Goal: Find specific page/section: Find specific page/section

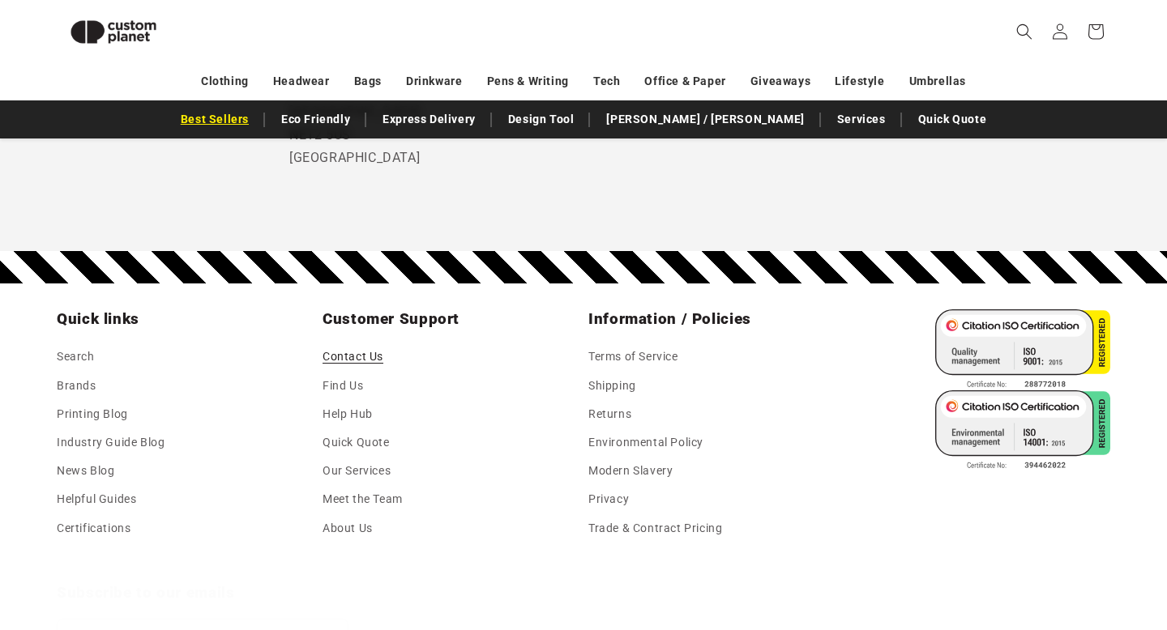
scroll to position [1331, 0]
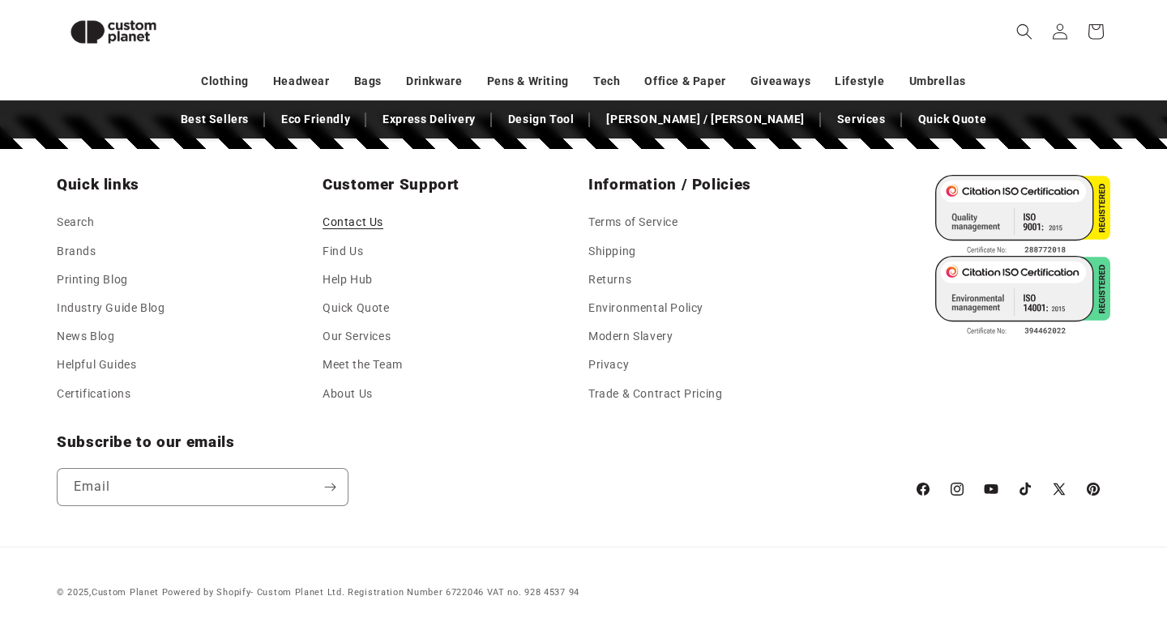
click at [106, 36] on img at bounding box center [113, 31] width 113 height 51
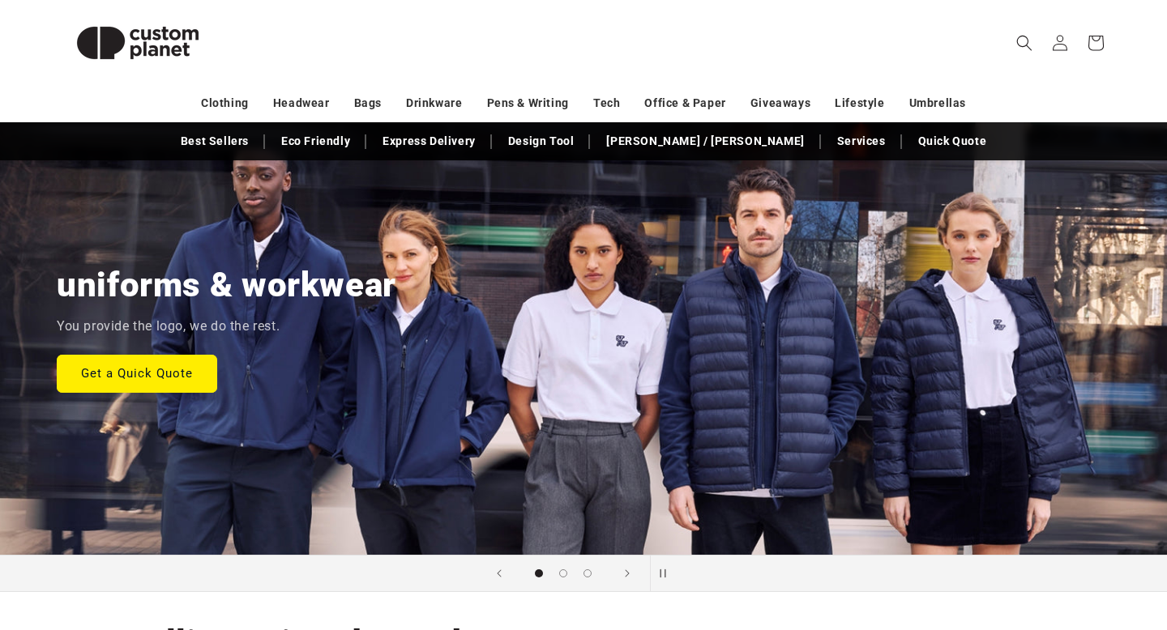
scroll to position [115, 0]
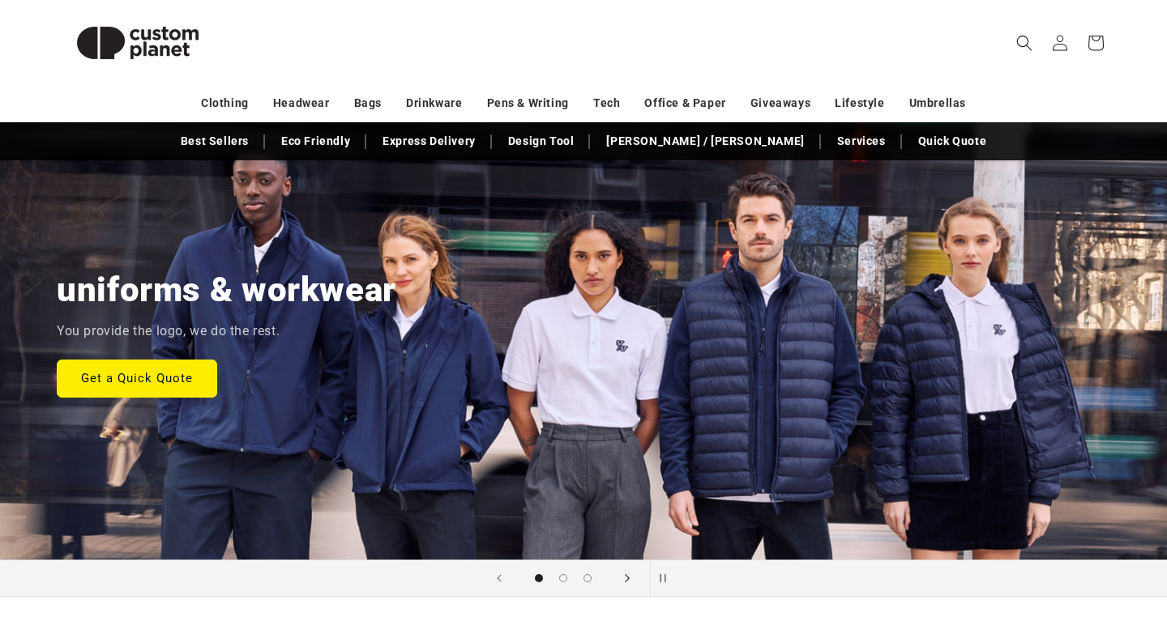
click at [629, 579] on icon "Next slide" at bounding box center [628, 579] width 6 height 18
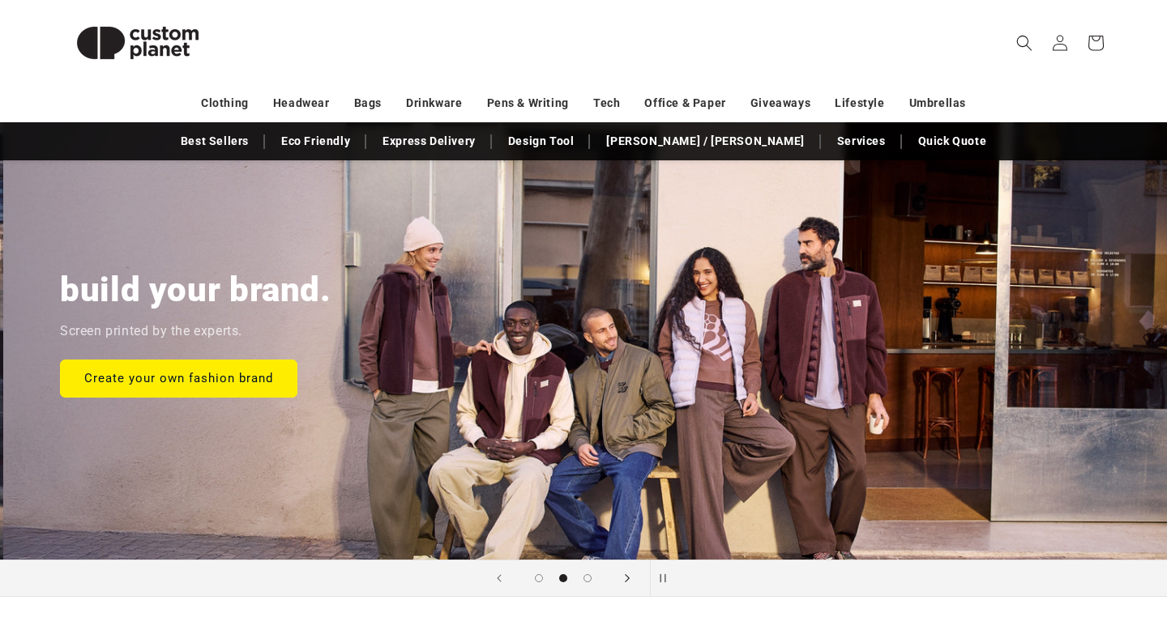
scroll to position [0, 1167]
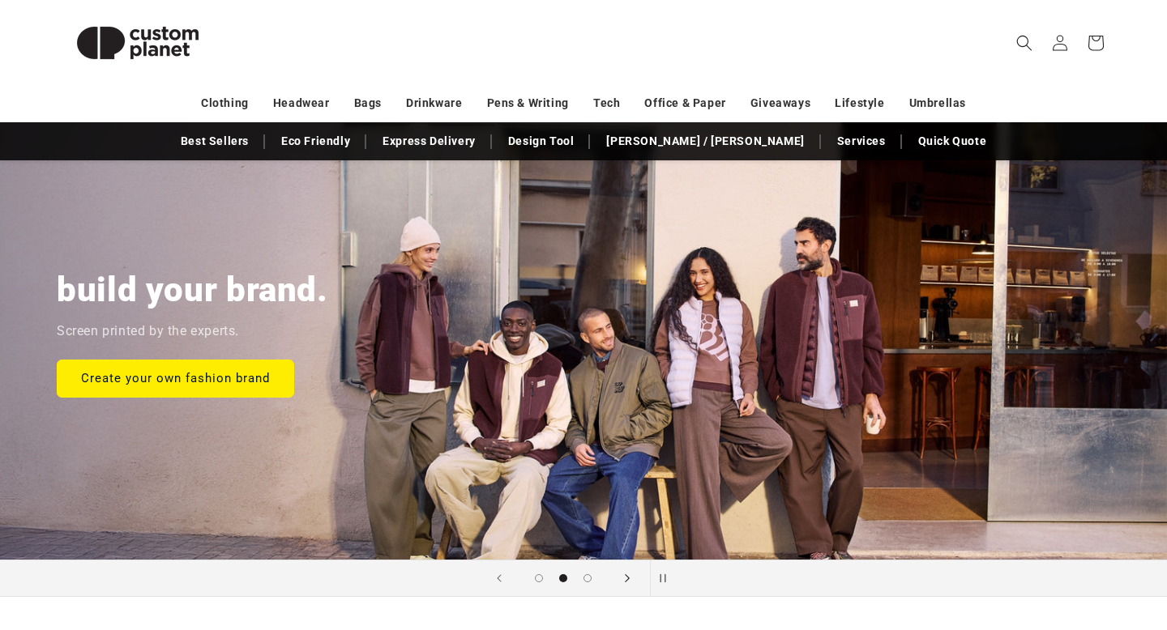
click at [629, 579] on icon "Next slide" at bounding box center [628, 579] width 6 height 18
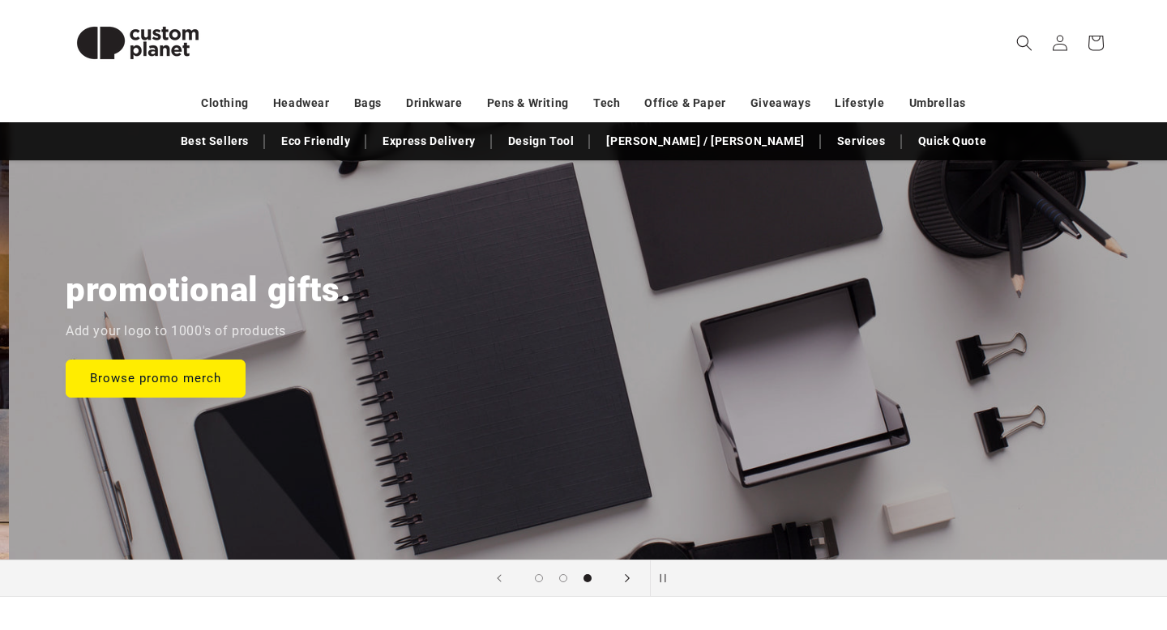
scroll to position [0, 2334]
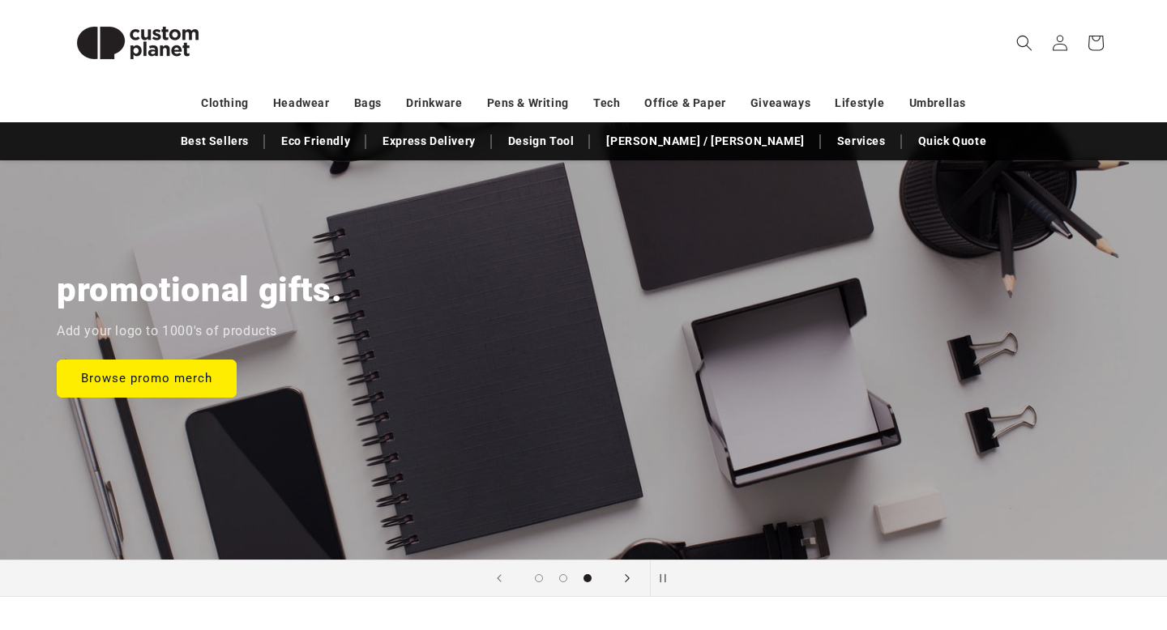
click at [629, 579] on icon "Next slide" at bounding box center [628, 579] width 6 height 18
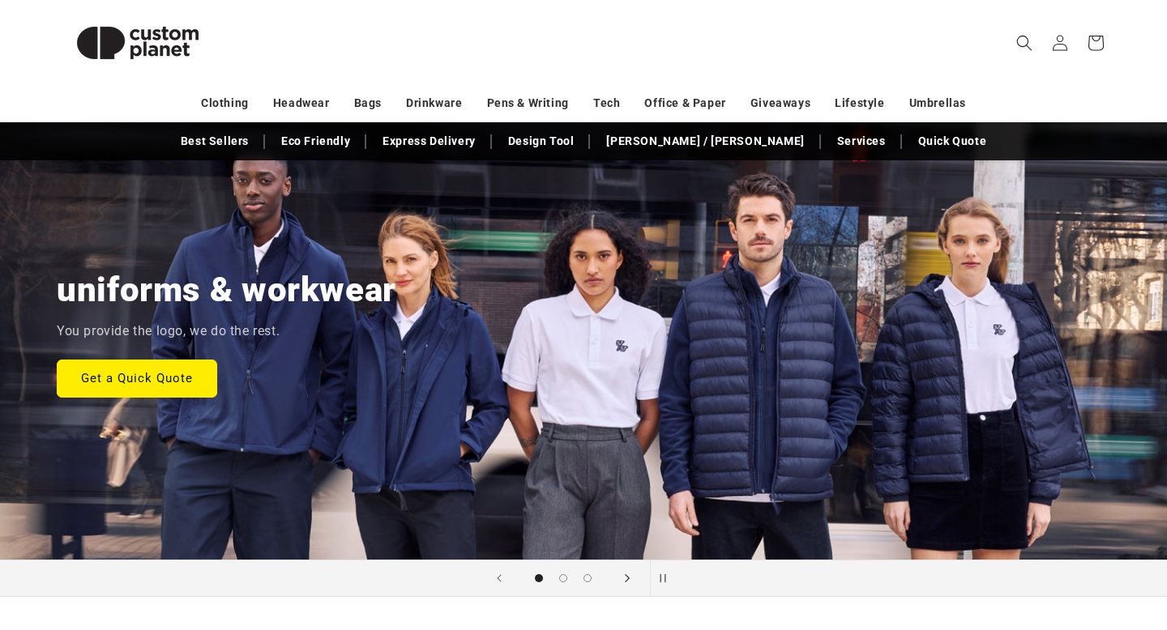
scroll to position [0, 0]
click at [629, 579] on icon "Next slide" at bounding box center [628, 579] width 6 height 18
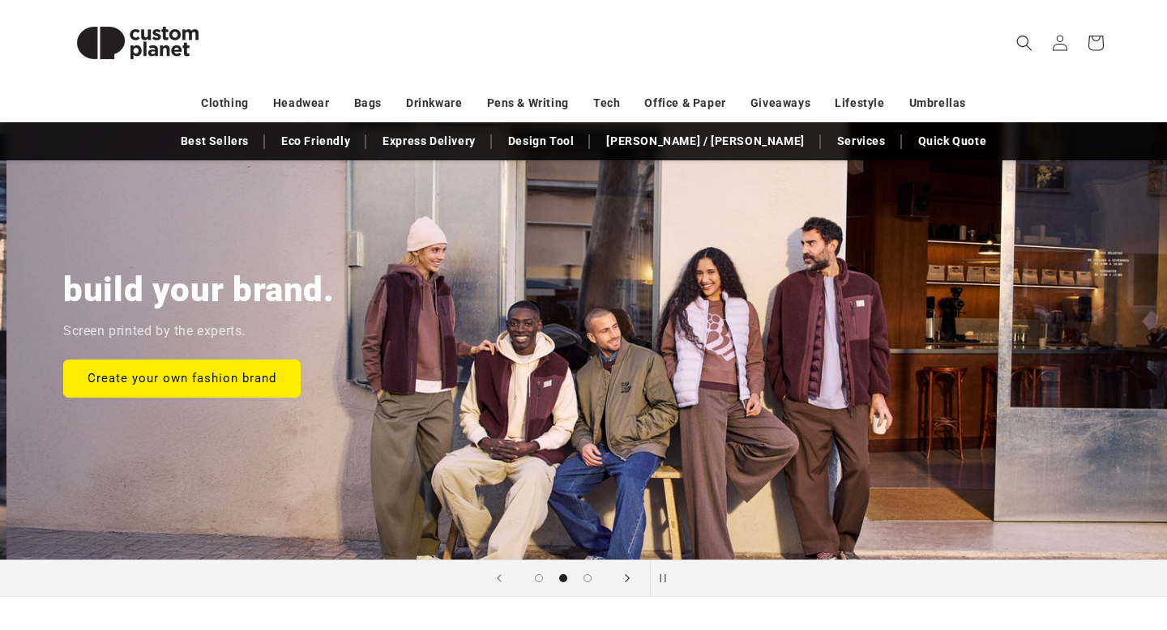
scroll to position [0, 1167]
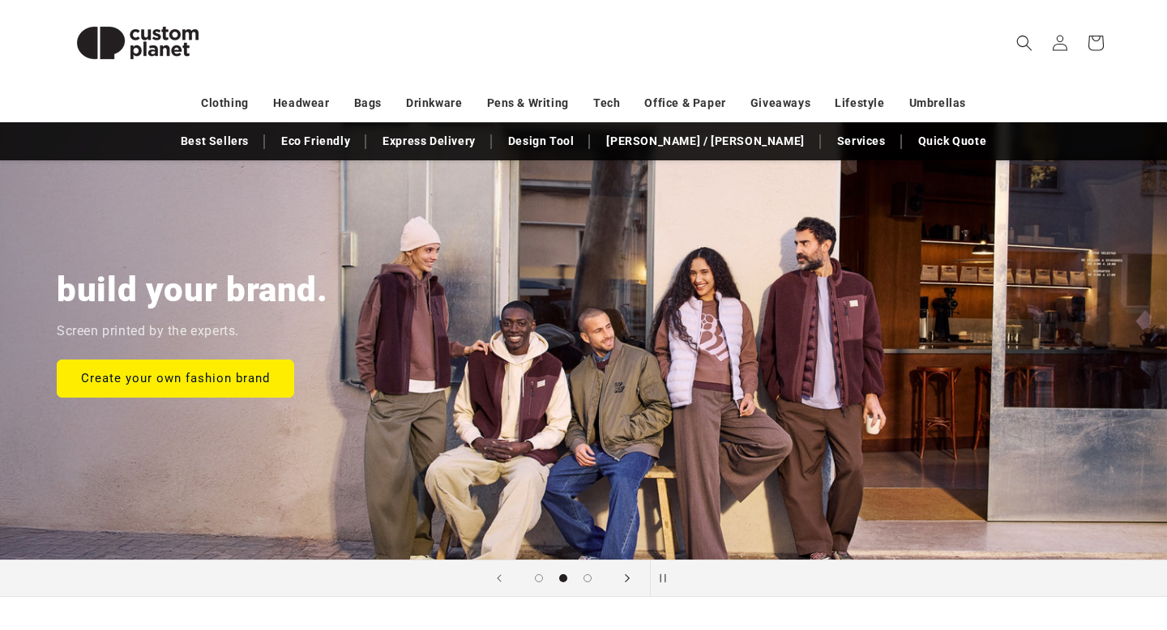
click at [629, 579] on icon "Next slide" at bounding box center [628, 579] width 6 height 18
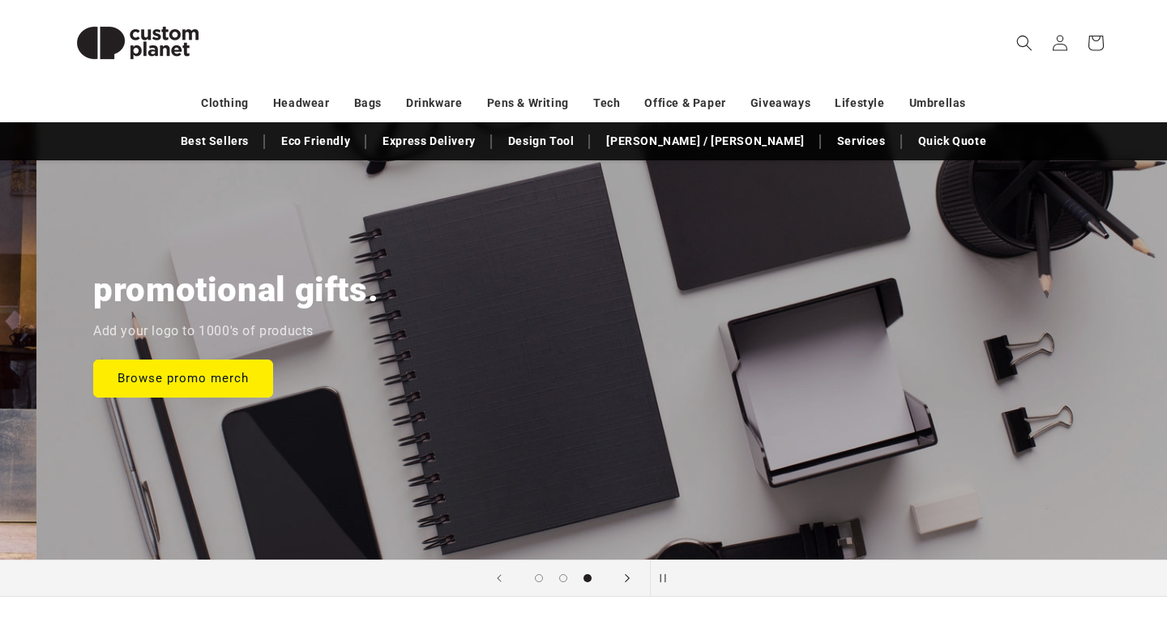
scroll to position [0, 2334]
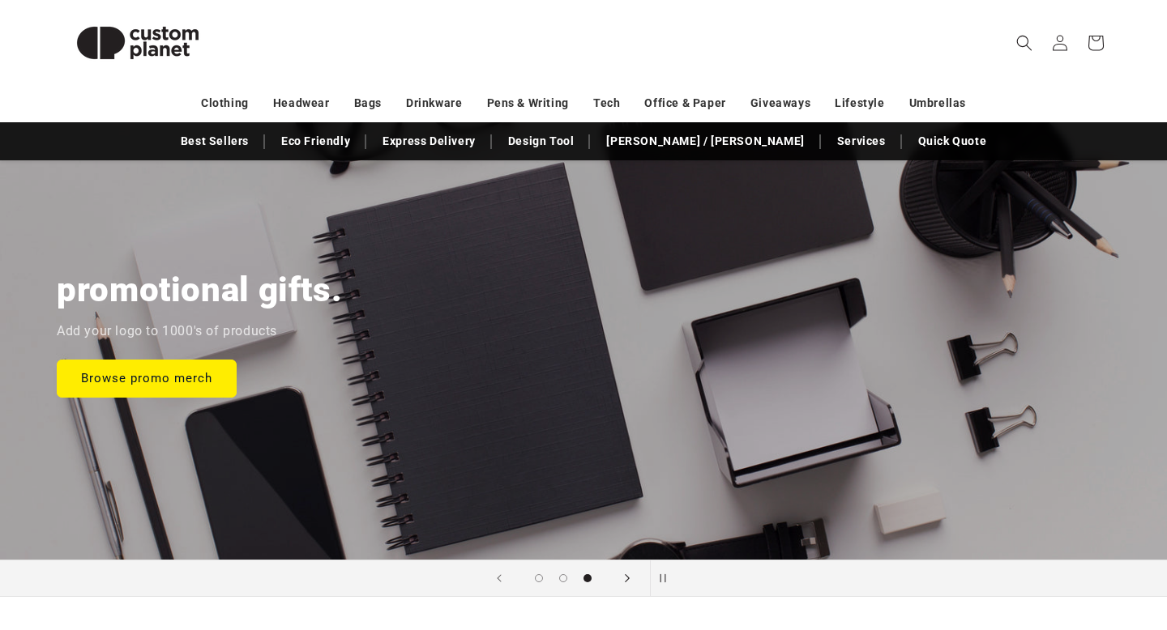
click at [629, 579] on icon "Next slide" at bounding box center [628, 579] width 6 height 18
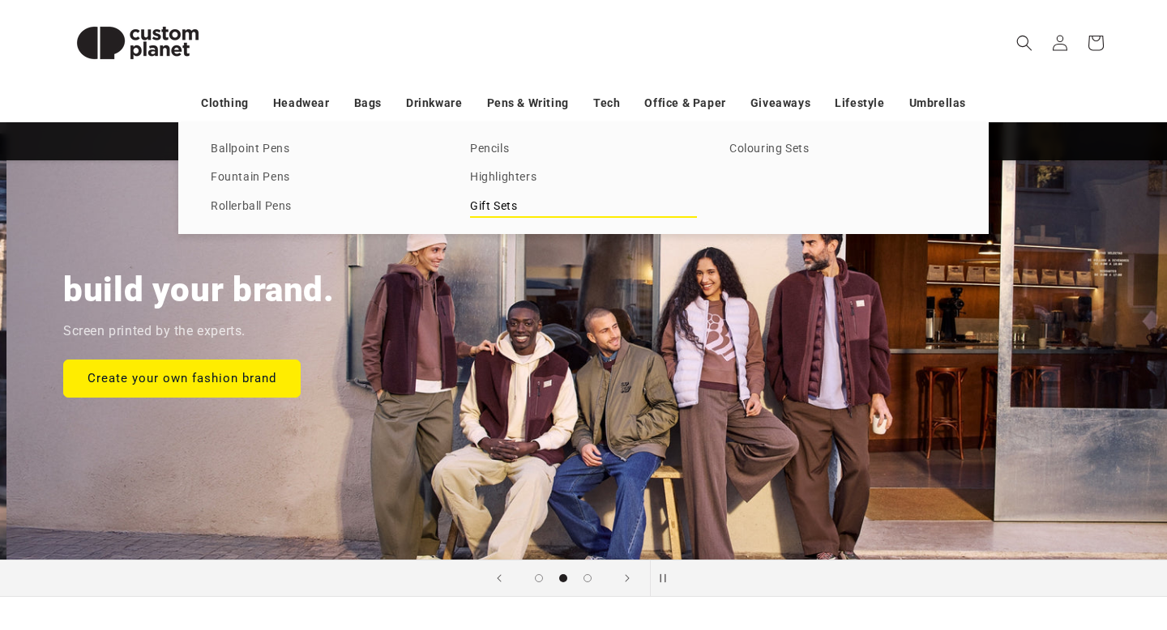
scroll to position [0, 1167]
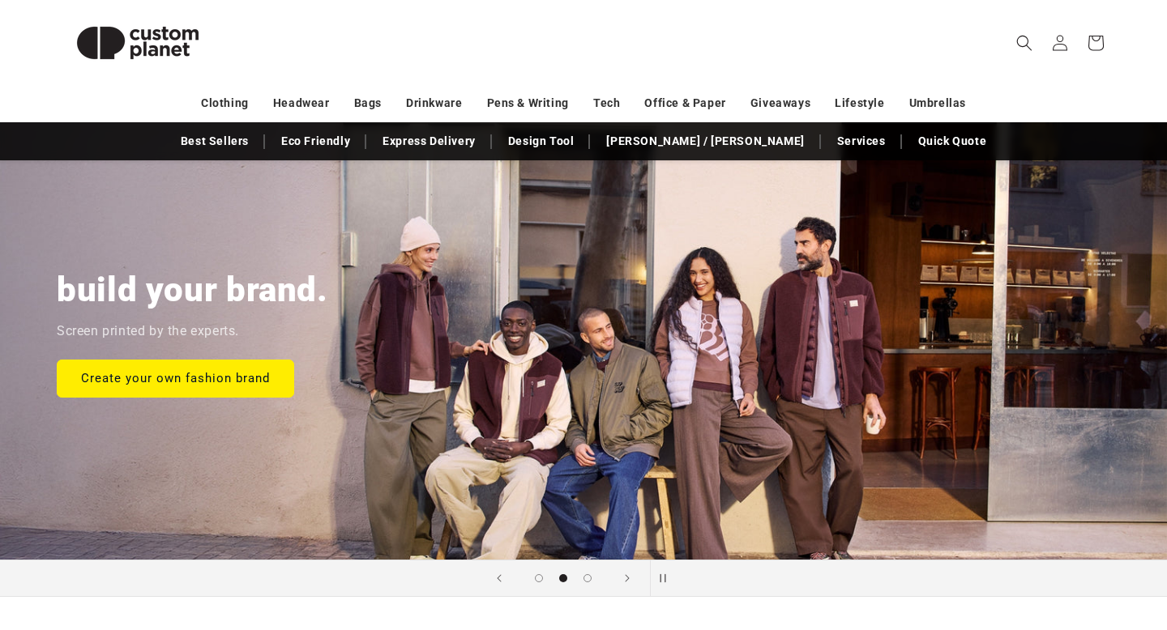
click at [275, 32] on header "Search My Account / Order Progress Cart Clothing Clothing T-shirts" at bounding box center [583, 42] width 1134 height 85
